Goal: Entertainment & Leisure: Consume media (video, audio)

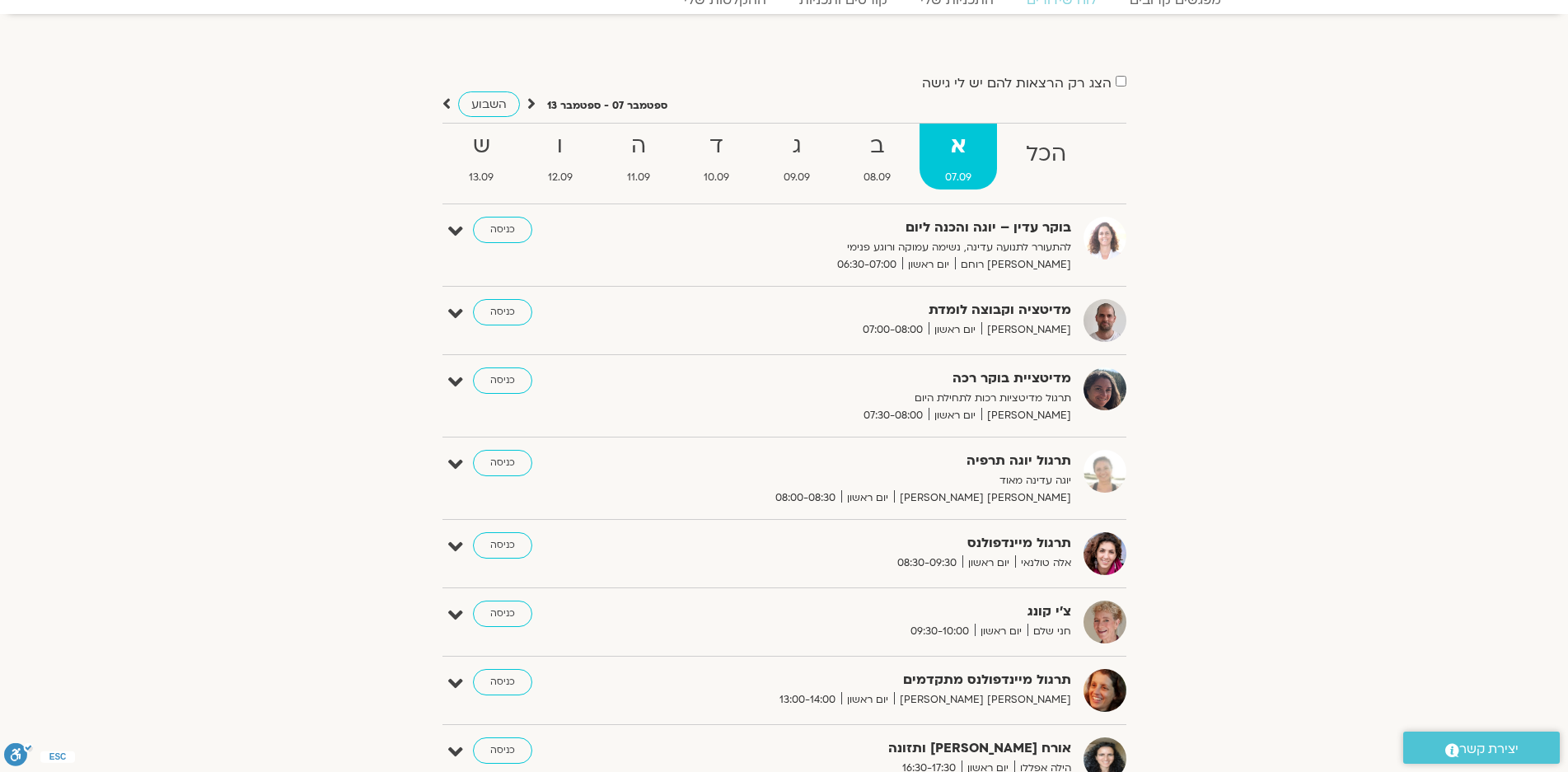
scroll to position [165, 0]
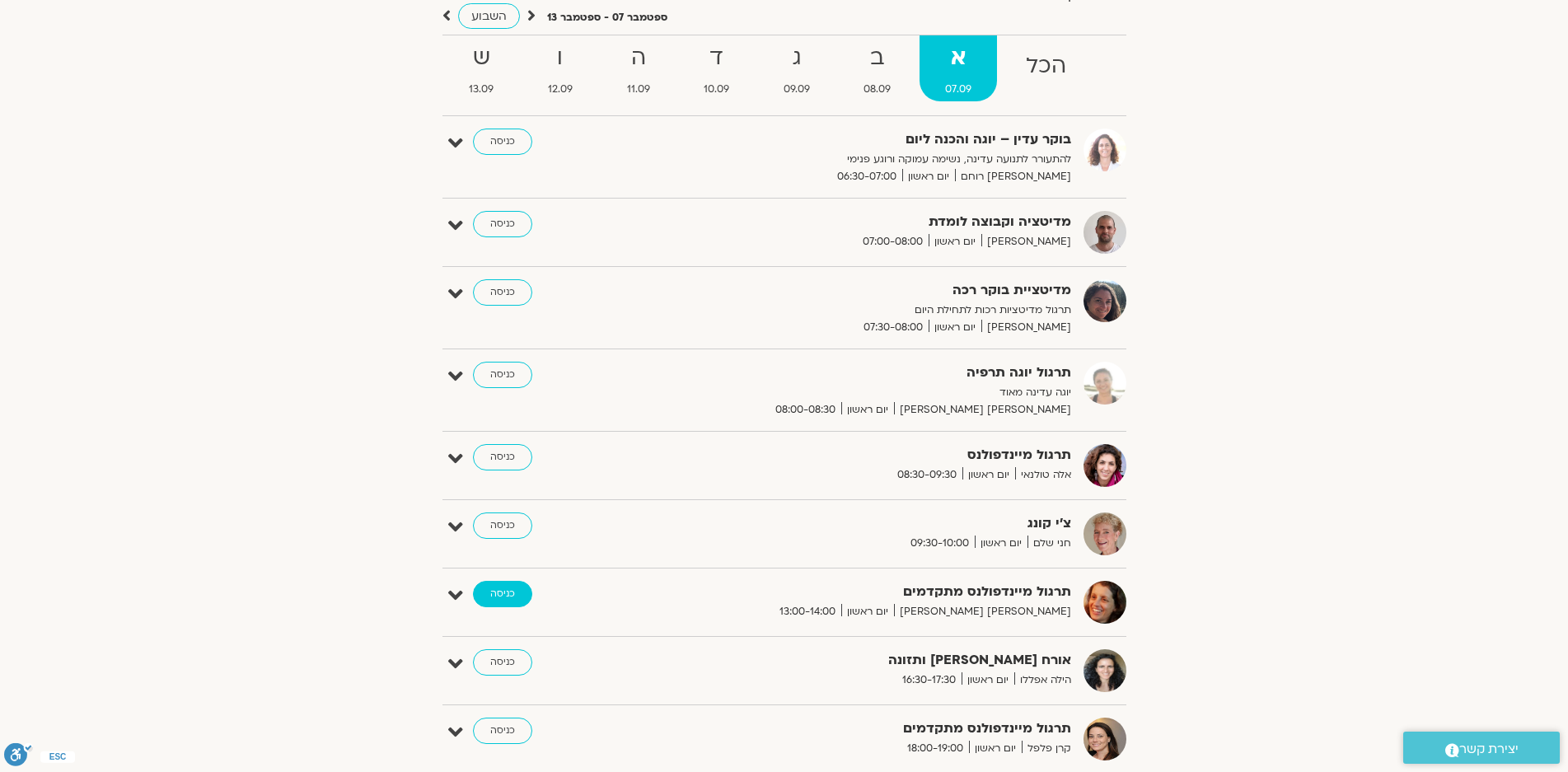
click at [495, 593] on link "כניסה" at bounding box center [503, 594] width 60 height 26
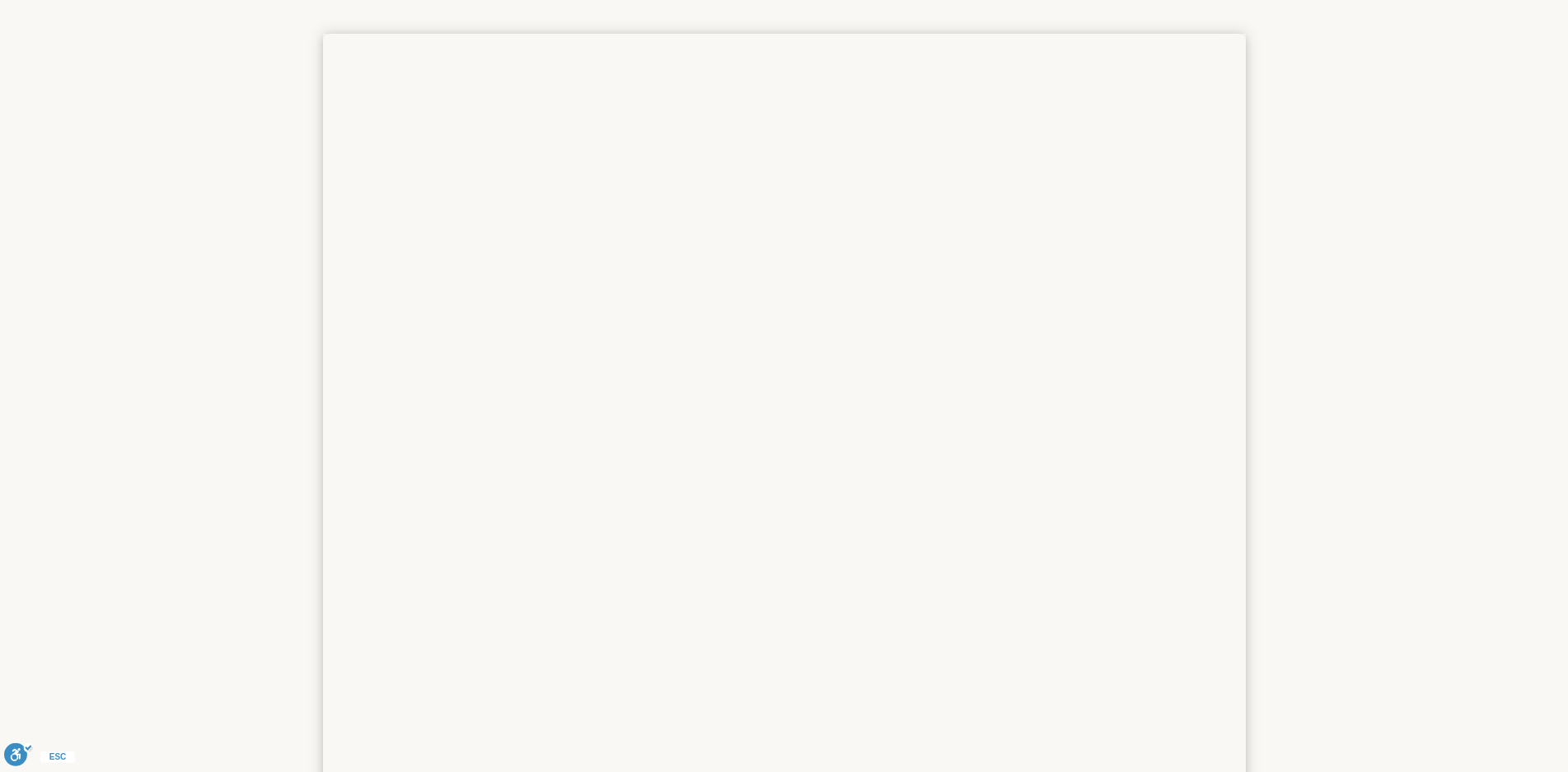
scroll to position [247, 0]
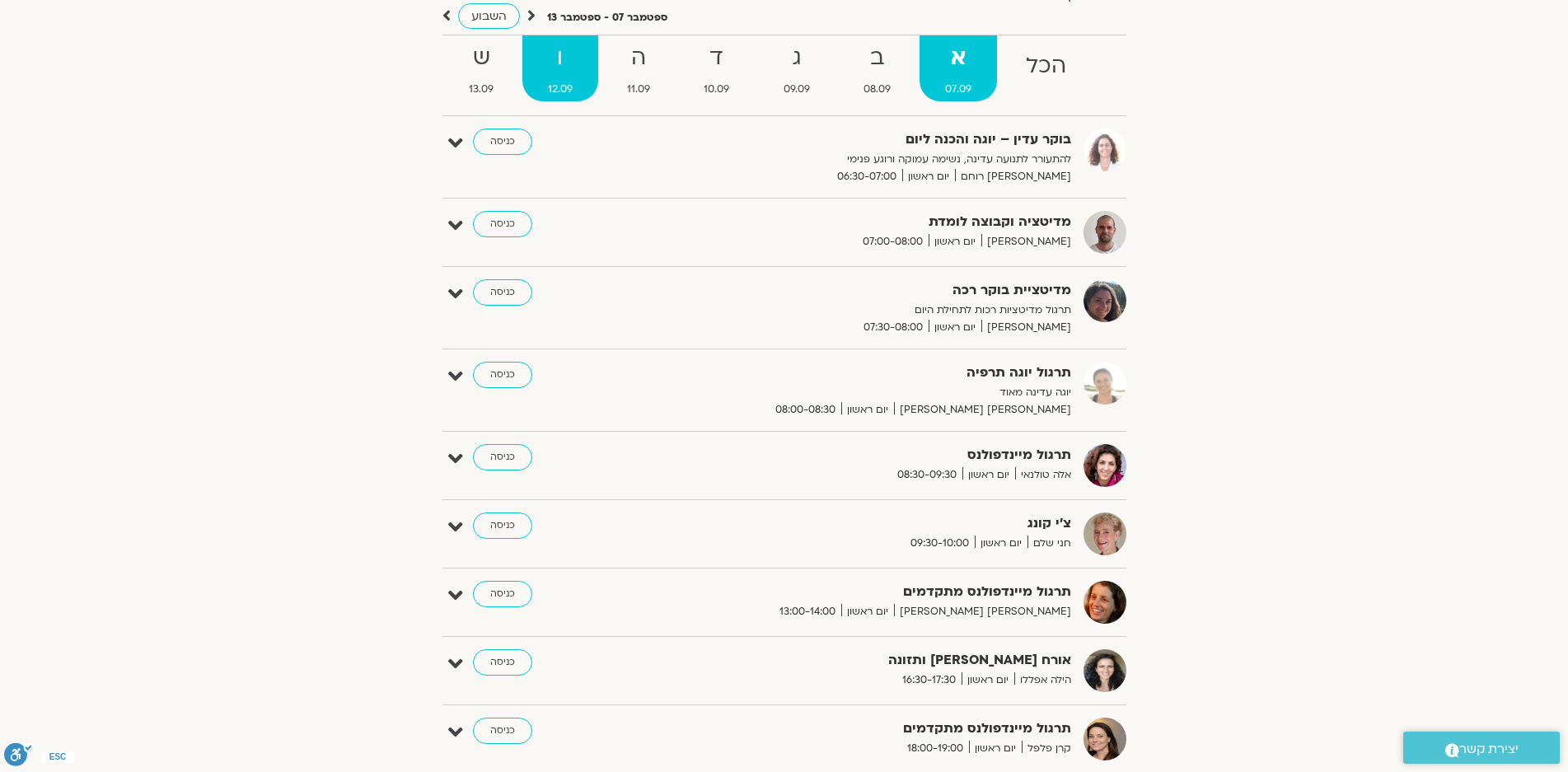
scroll to position [165, 0]
click at [530, 13] on icon at bounding box center [531, 15] width 9 height 16
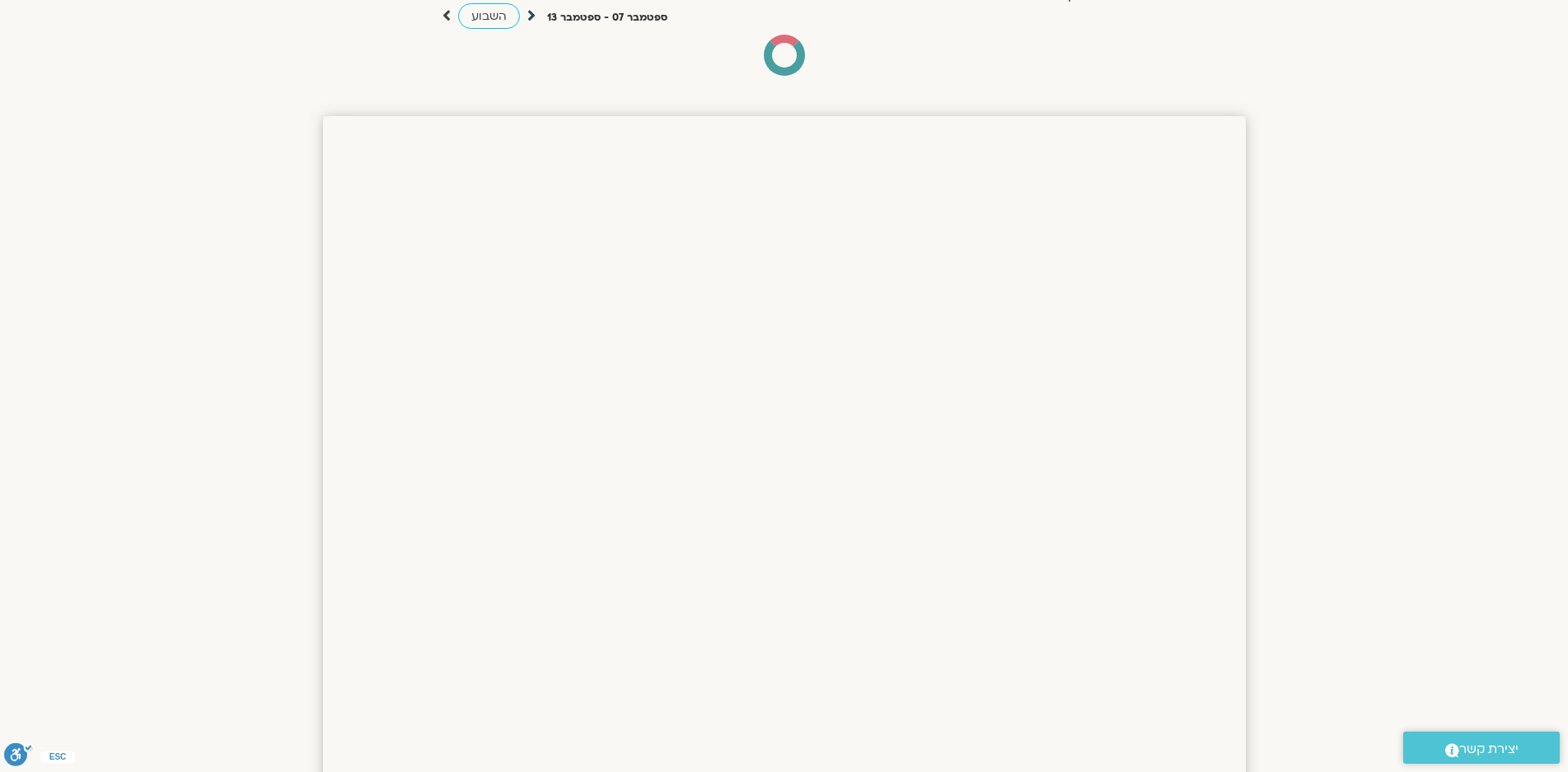
click at [530, 13] on icon at bounding box center [531, 15] width 9 height 16
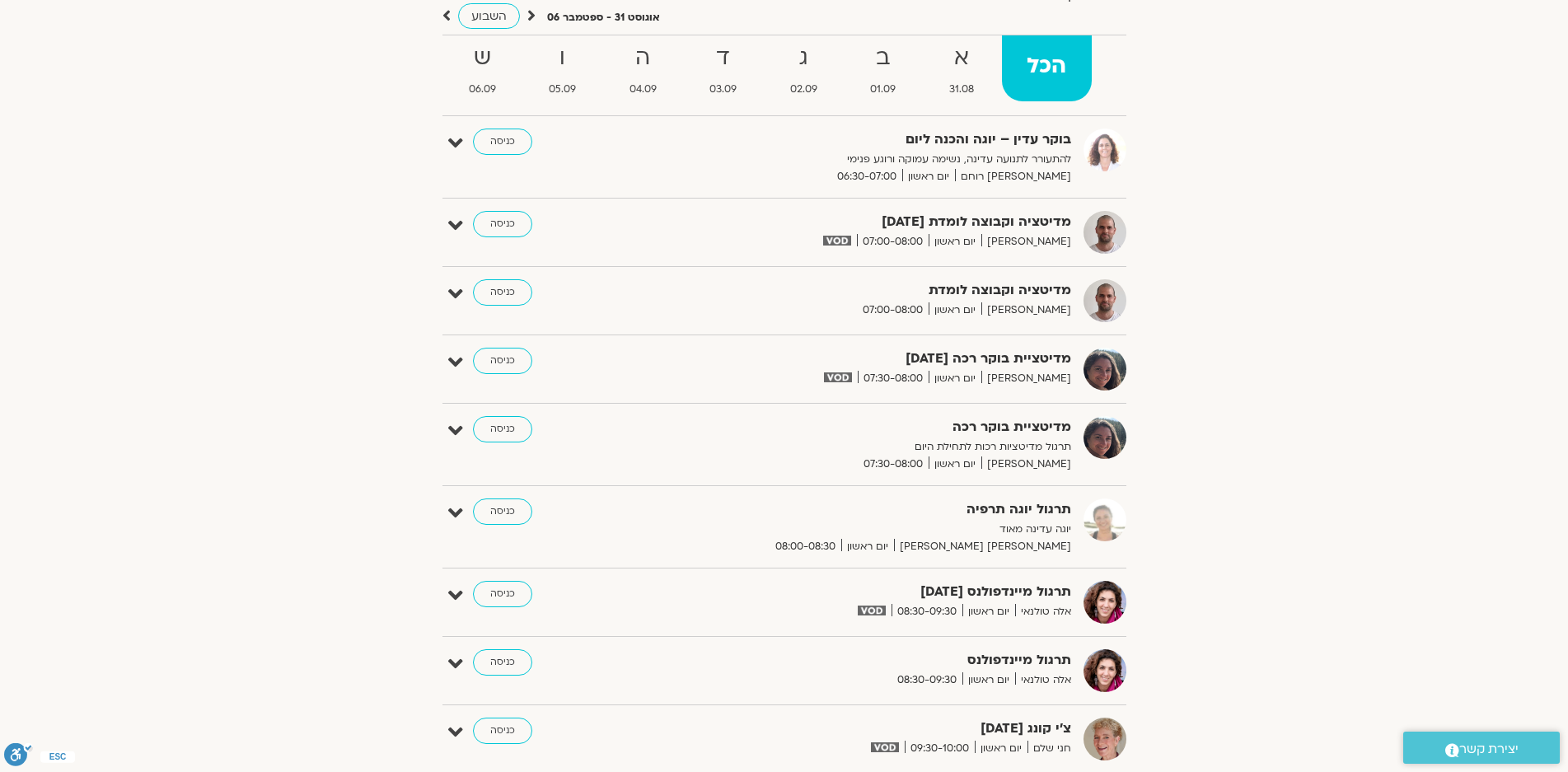
click at [530, 13] on icon at bounding box center [531, 15] width 9 height 16
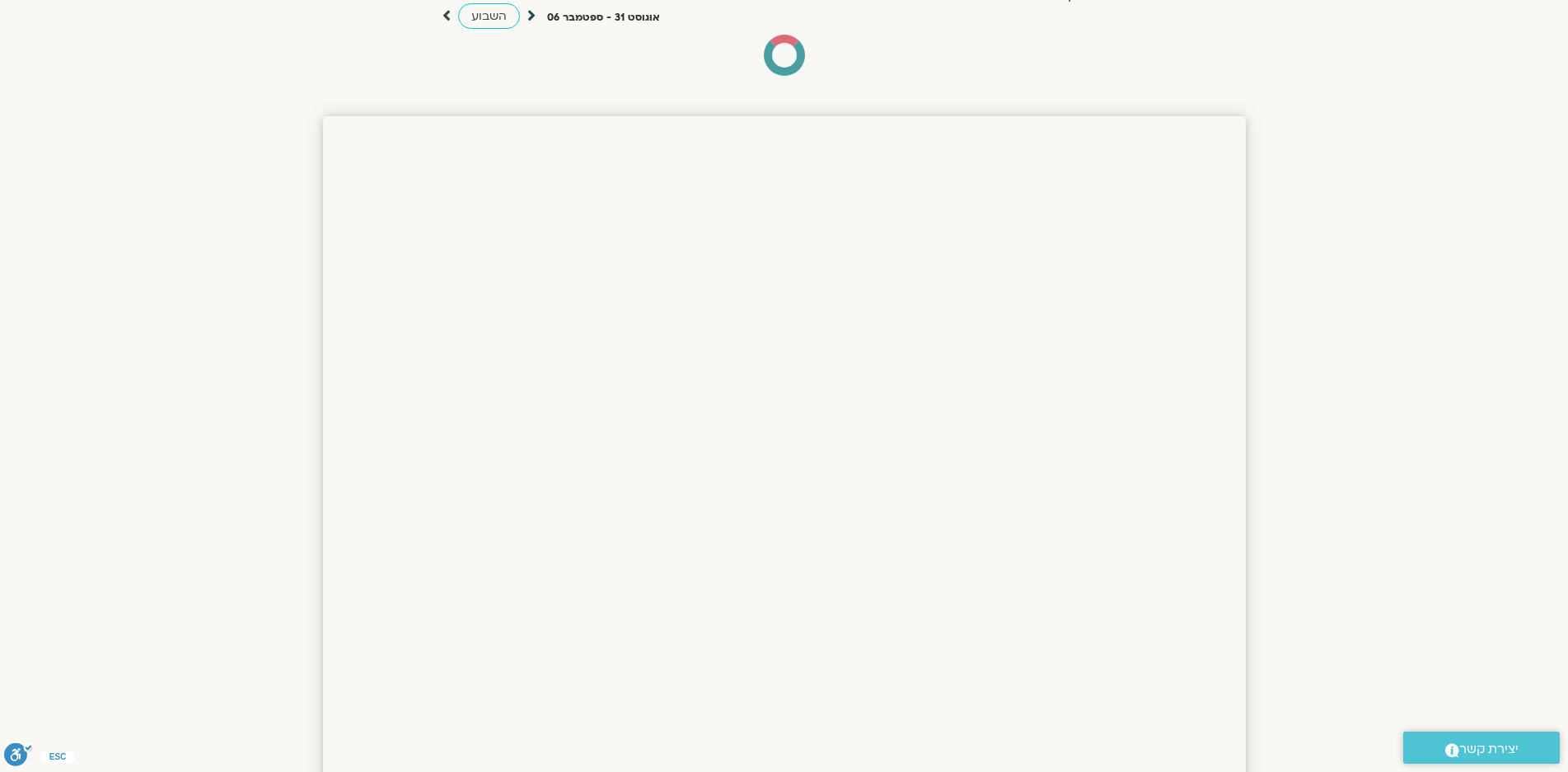
click at [531, 13] on icon at bounding box center [531, 15] width 9 height 16
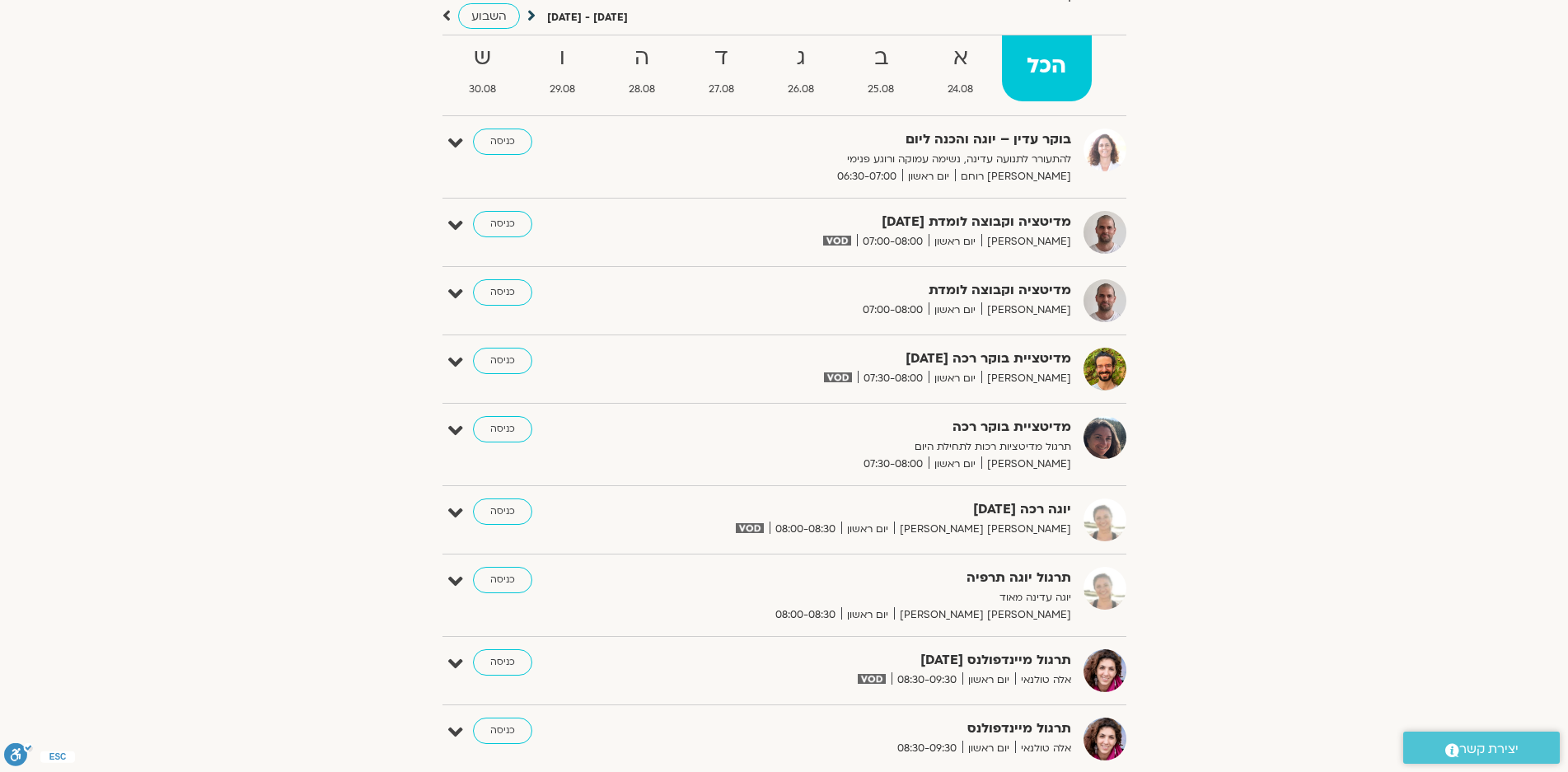
click at [527, 14] on icon at bounding box center [531, 15] width 9 height 16
click at [530, 14] on icon at bounding box center [531, 15] width 9 height 16
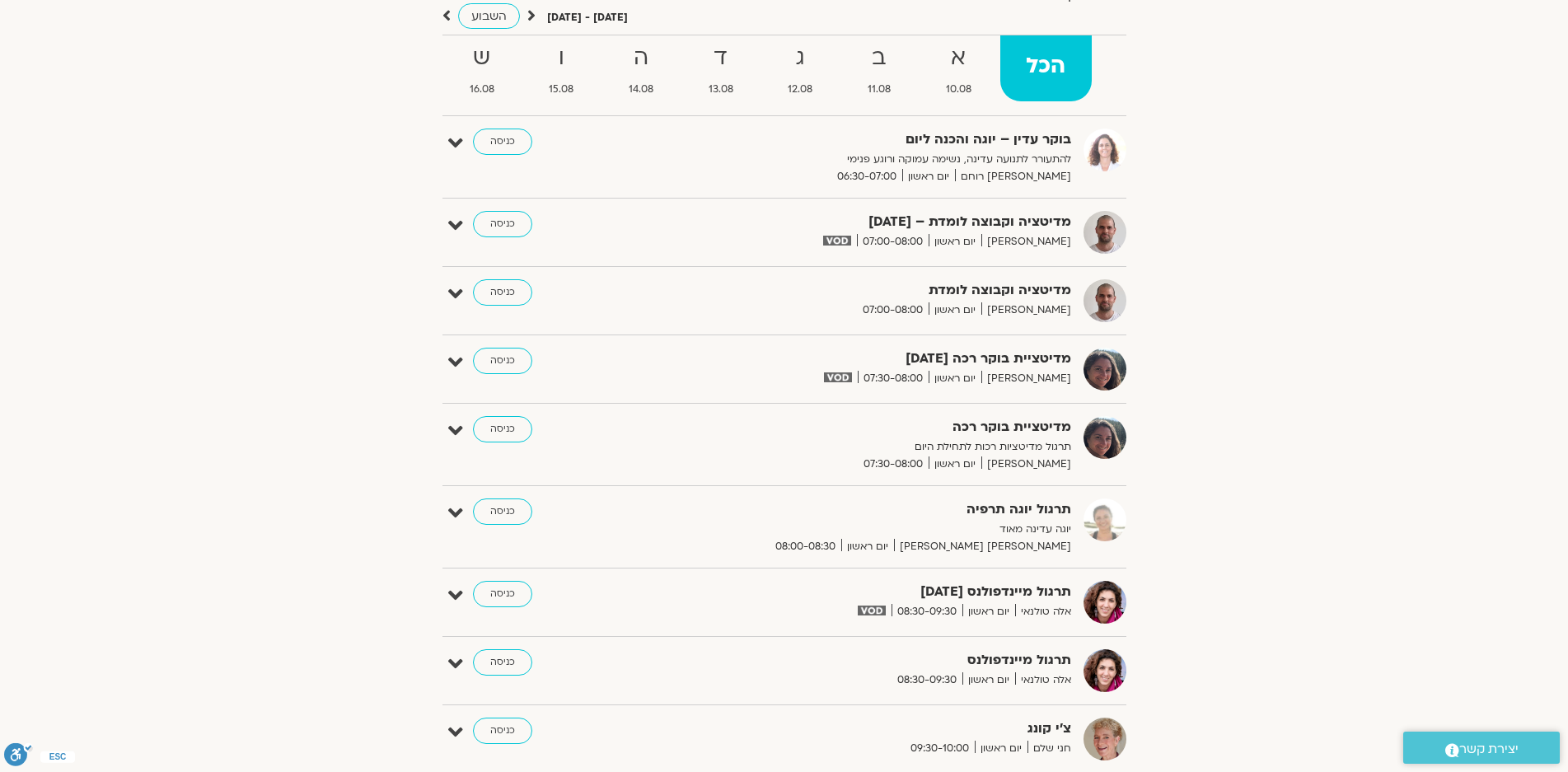
click at [530, 14] on icon at bounding box center [531, 15] width 9 height 16
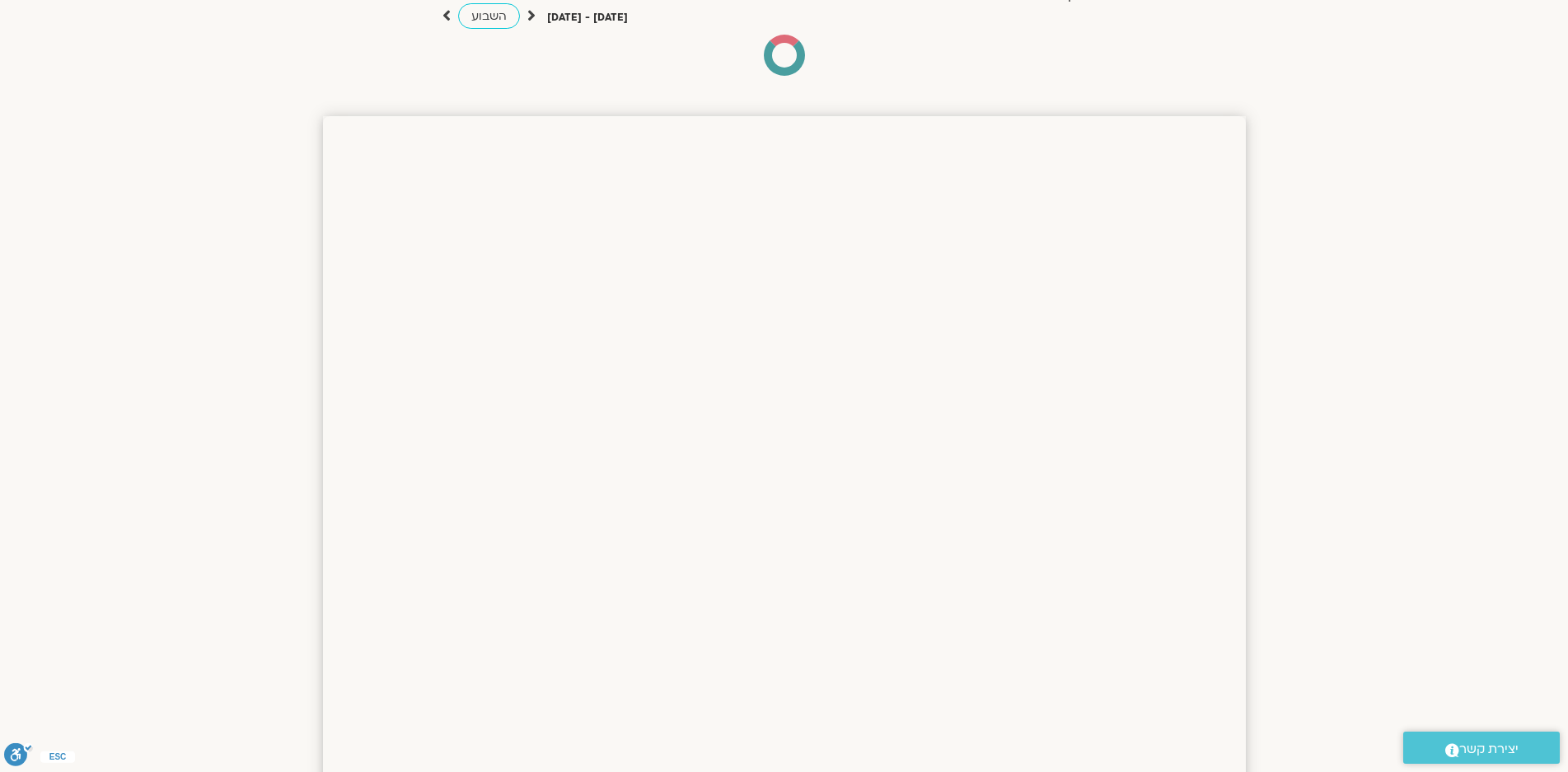
click at [530, 14] on icon at bounding box center [531, 15] width 9 height 16
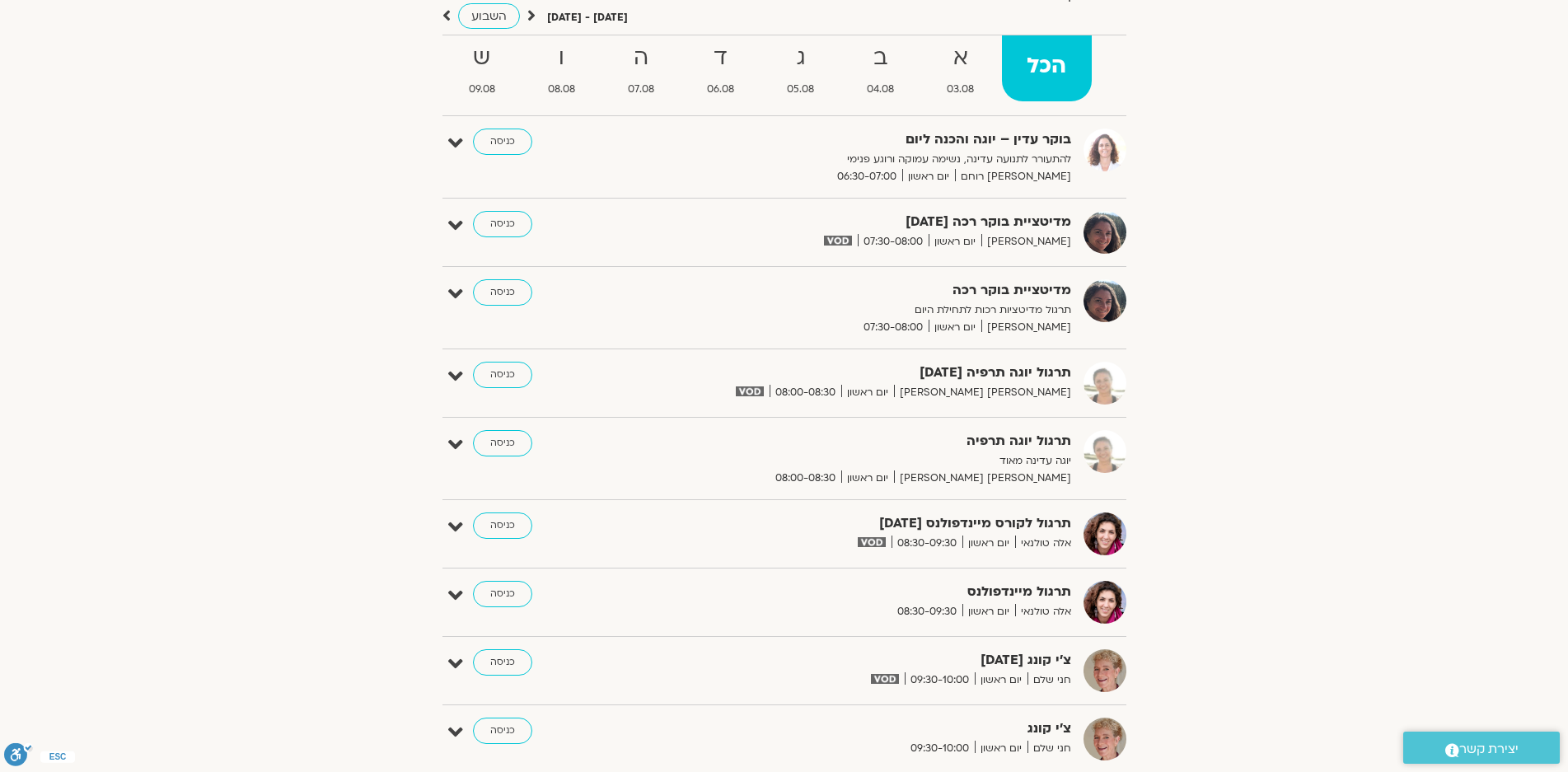
click at [530, 14] on icon at bounding box center [531, 15] width 9 height 16
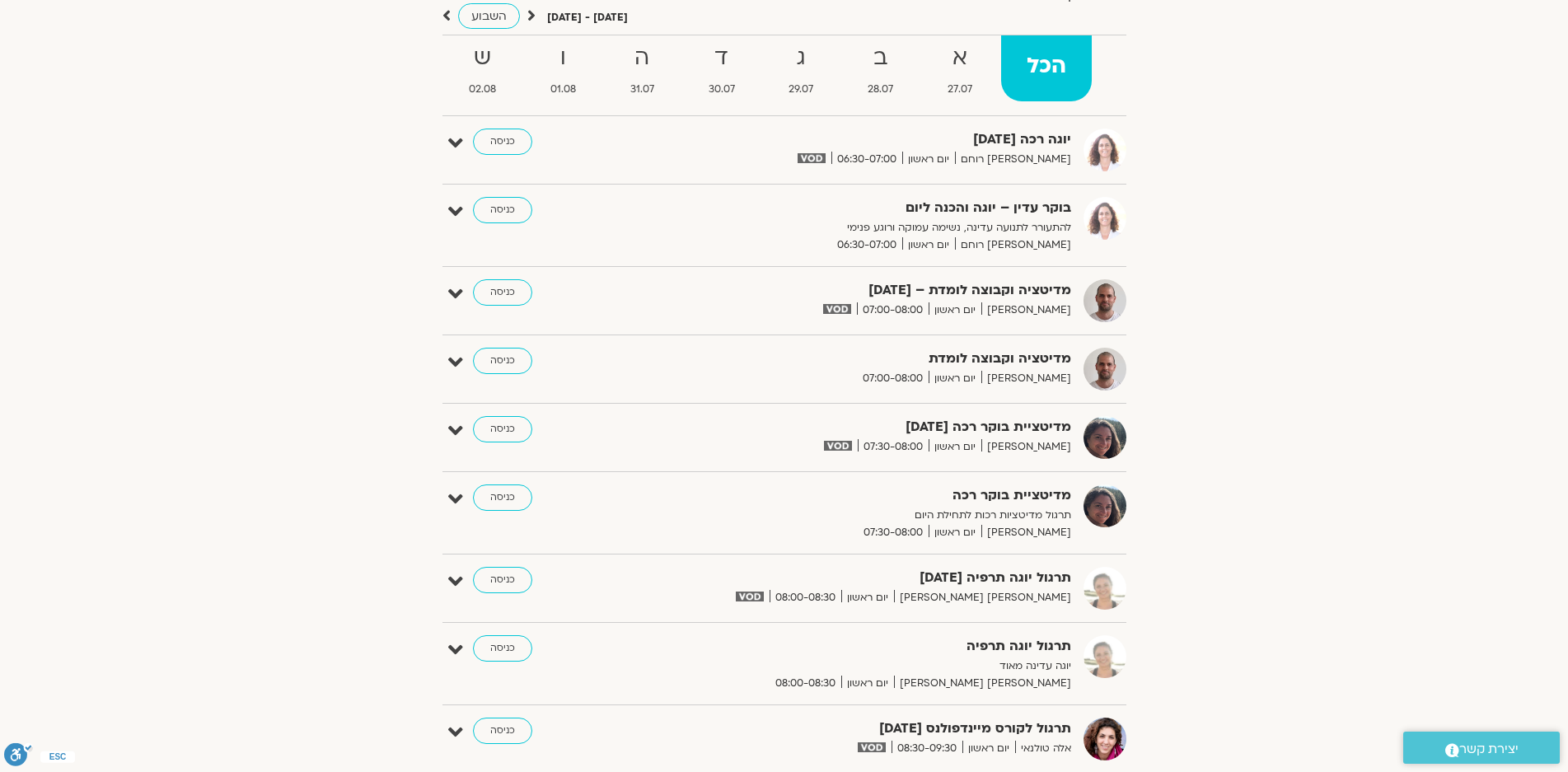
click at [530, 14] on icon at bounding box center [531, 15] width 9 height 16
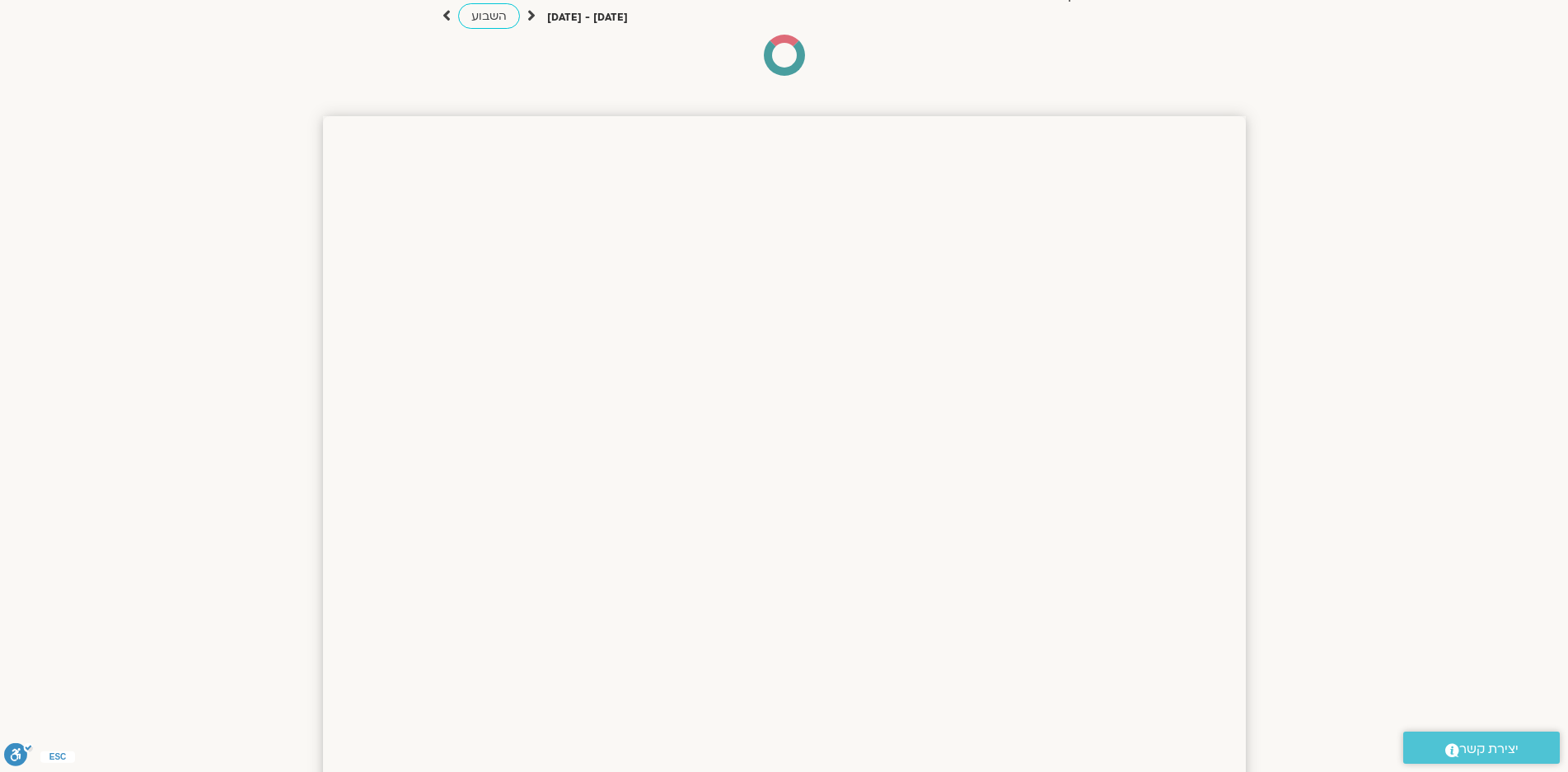
click at [530, 14] on icon at bounding box center [531, 15] width 9 height 16
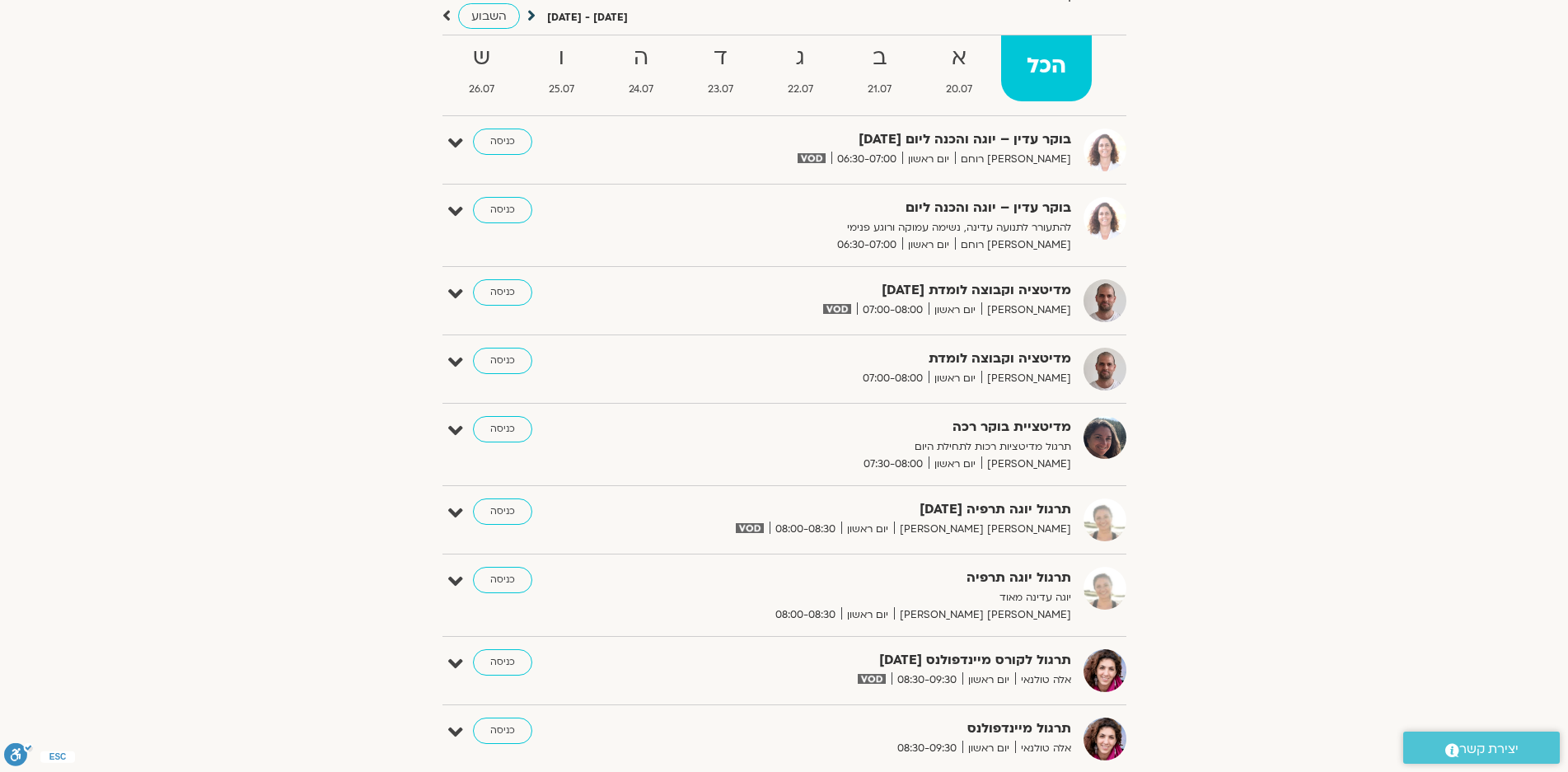
click at [530, 12] on icon at bounding box center [531, 15] width 9 height 16
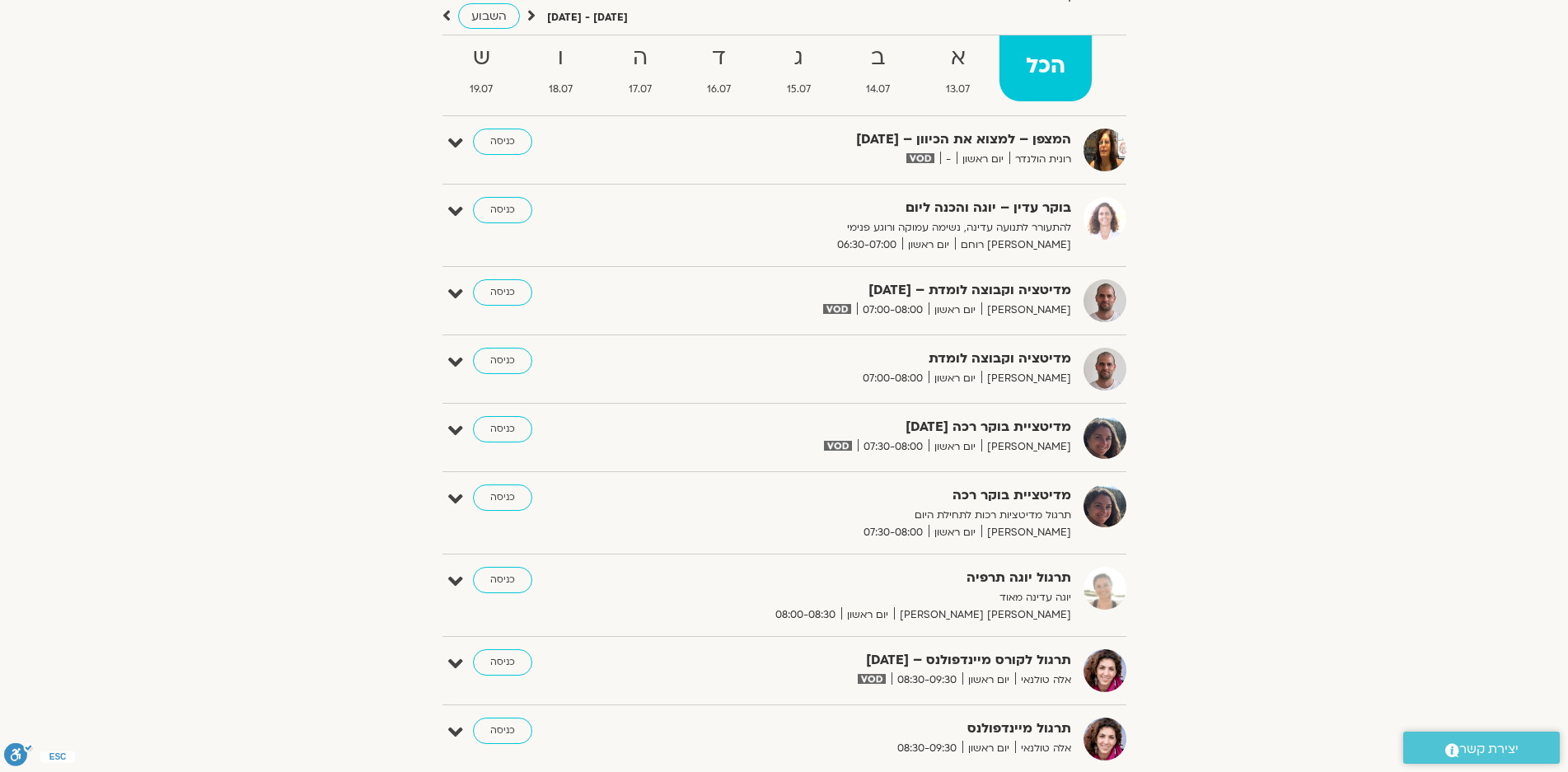
scroll to position [0, 0]
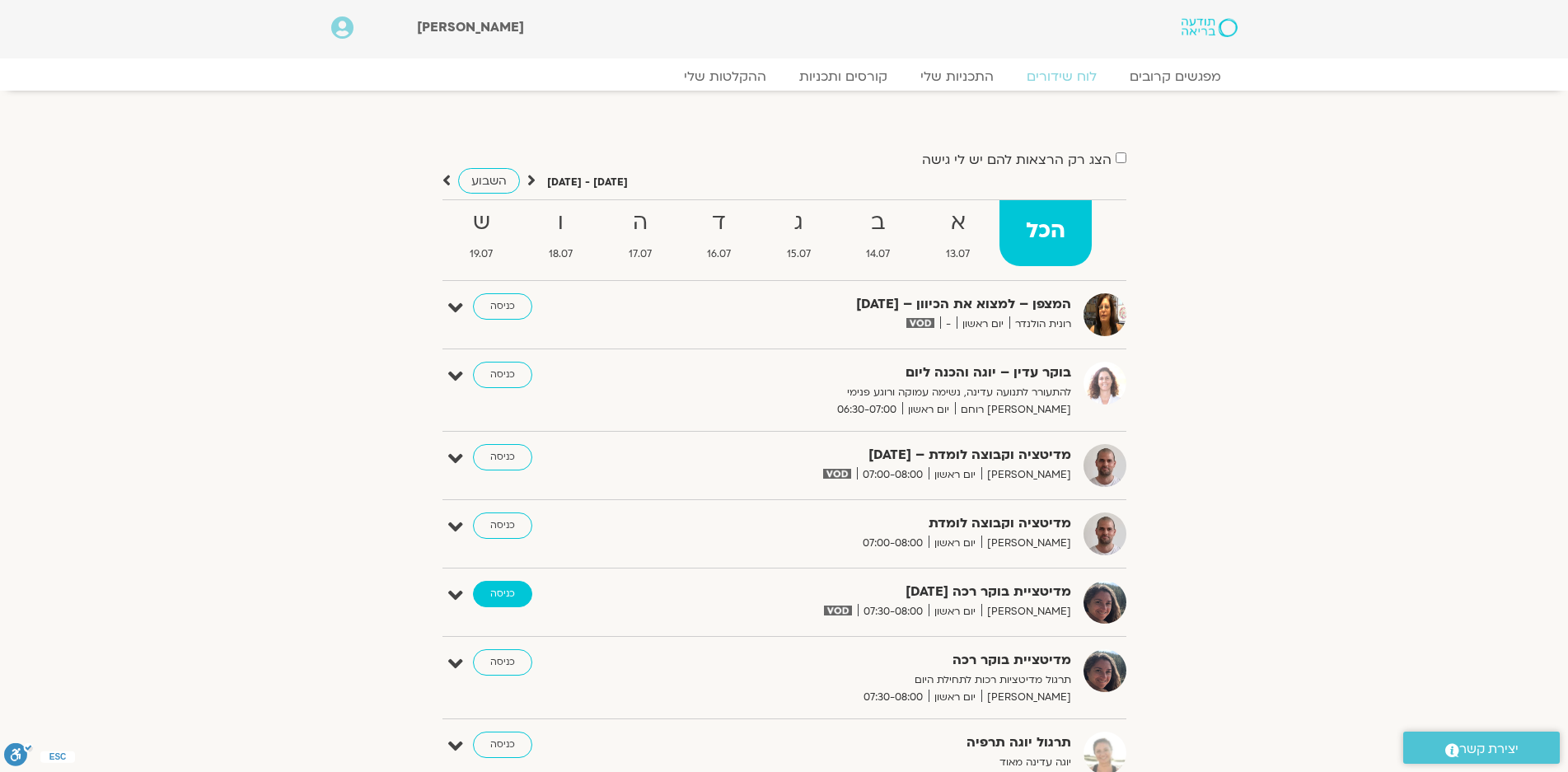
click at [507, 590] on link "כניסה" at bounding box center [503, 594] width 60 height 26
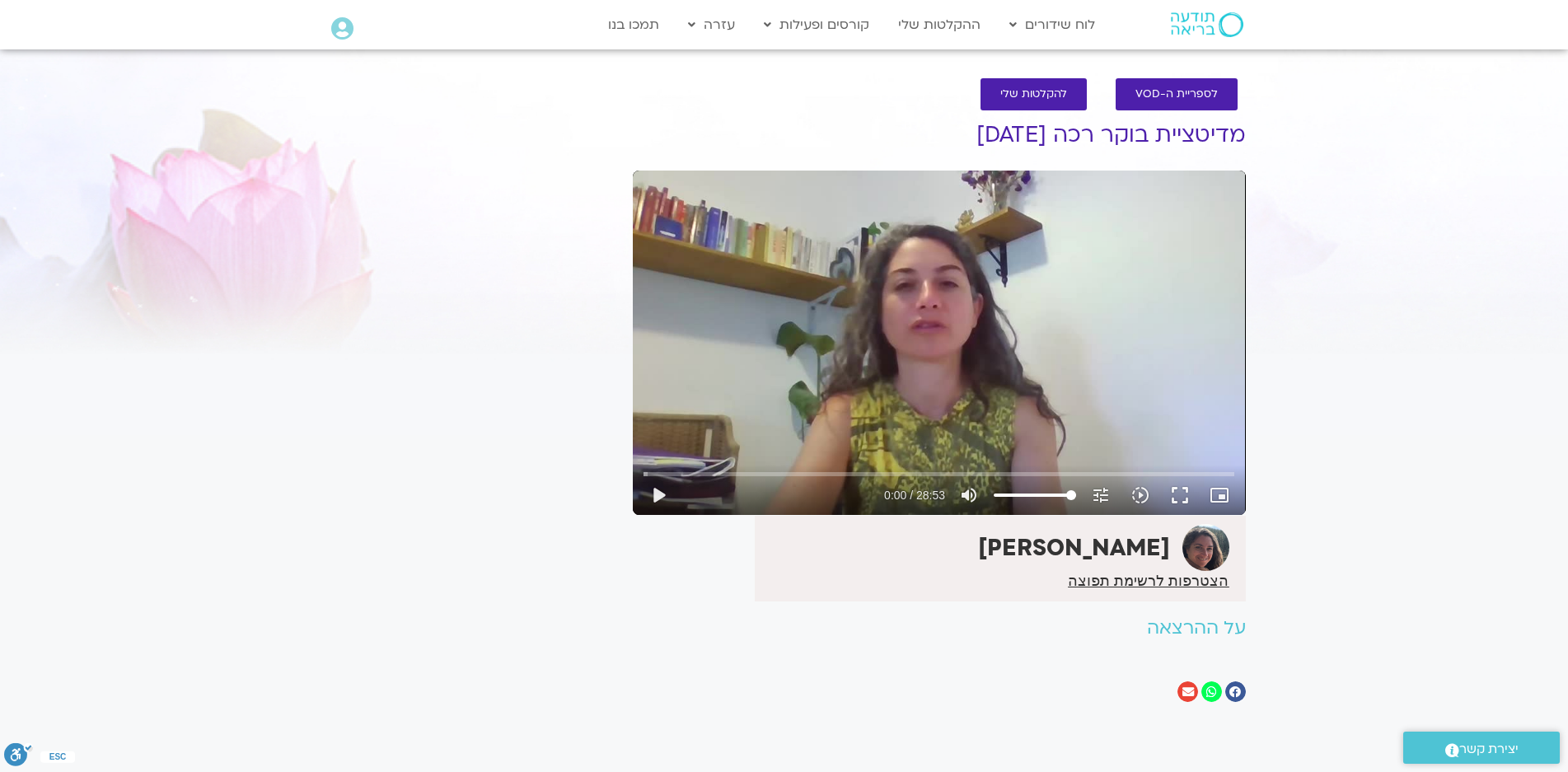
click at [1210, 689] on icon "שיתוף ב whatsapp" at bounding box center [1211, 692] width 11 height 12
